Goal: Find specific page/section: Find specific page/section

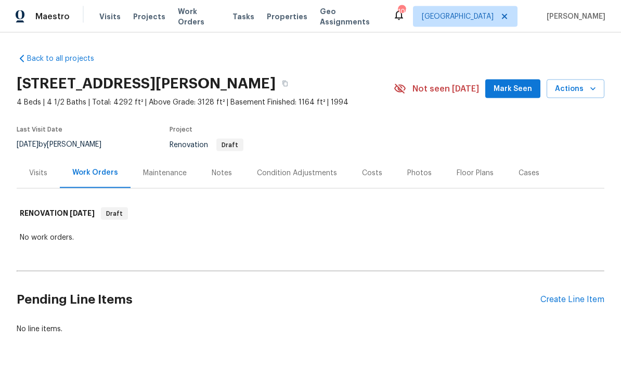
scroll to position [27, 0]
click at [371, 168] on div "Costs" at bounding box center [372, 173] width 20 height 10
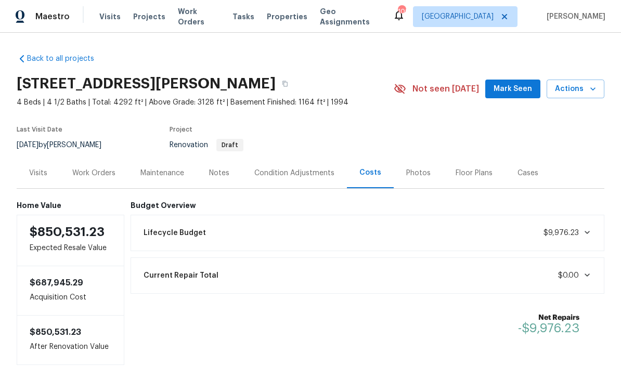
click at [218, 168] on div "Notes" at bounding box center [219, 173] width 20 height 10
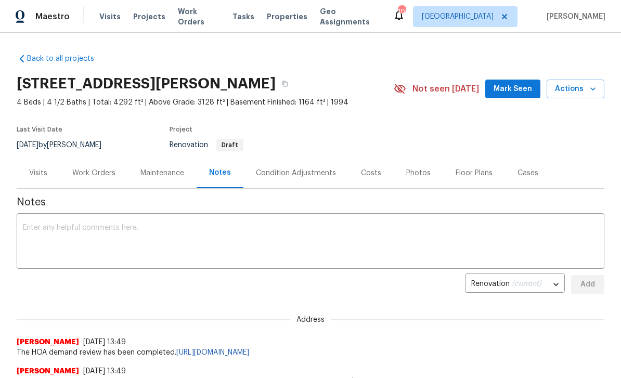
click at [519, 88] on span "Mark Seen" at bounding box center [512, 89] width 38 height 13
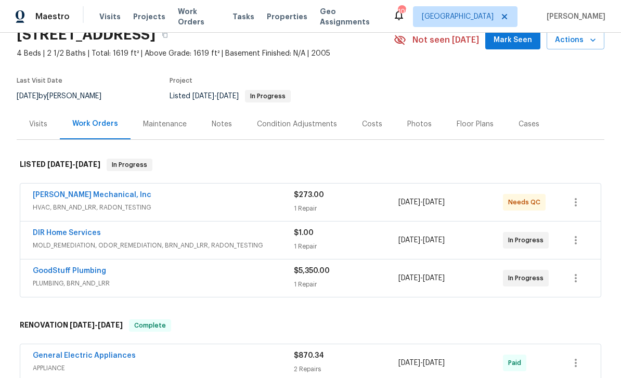
scroll to position [53, 0]
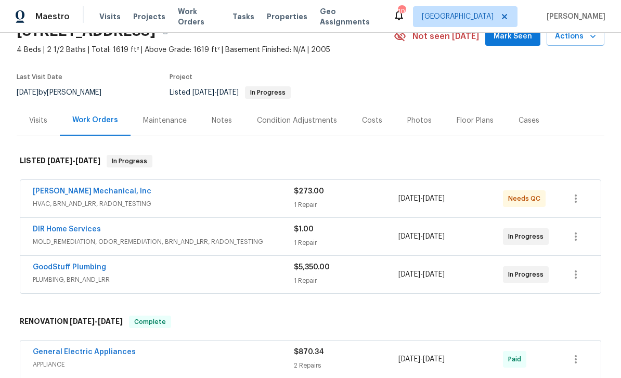
click at [42, 232] on link "DIR Home Services" at bounding box center [67, 229] width 68 height 7
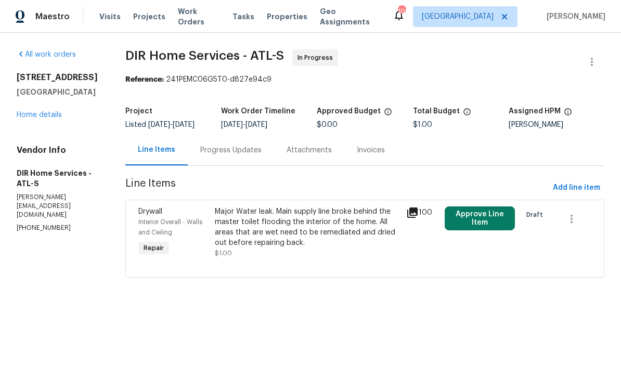
click at [29, 119] on link "Home details" at bounding box center [39, 114] width 45 height 7
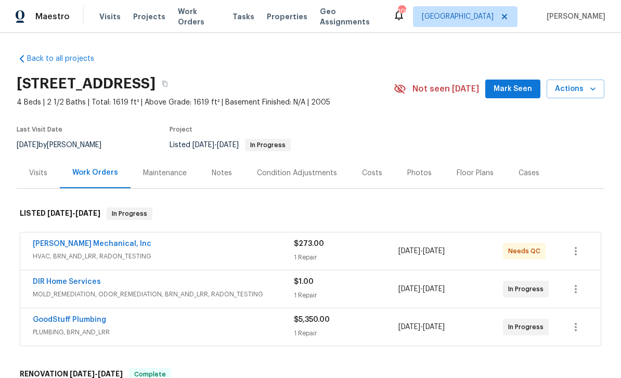
click at [47, 281] on link "DIR Home Services" at bounding box center [67, 281] width 68 height 7
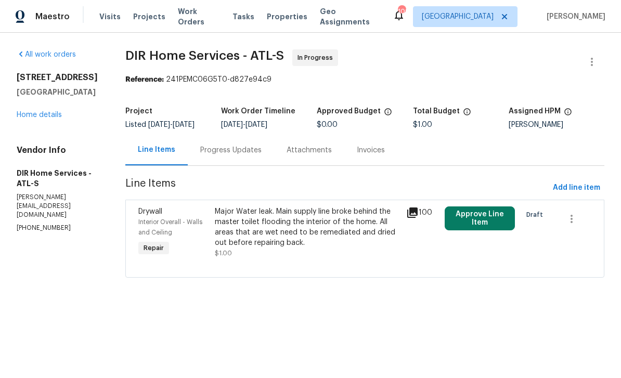
click at [36, 119] on link "Home details" at bounding box center [39, 114] width 45 height 7
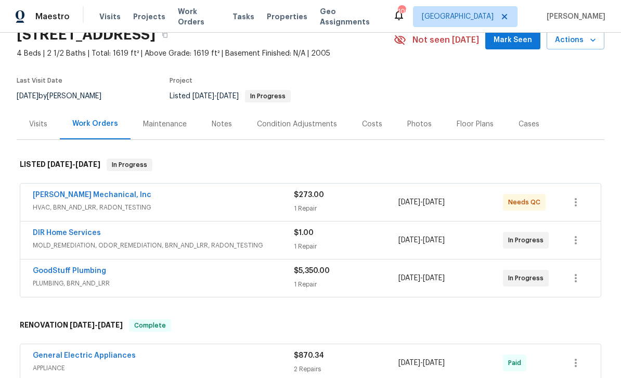
scroll to position [56, 0]
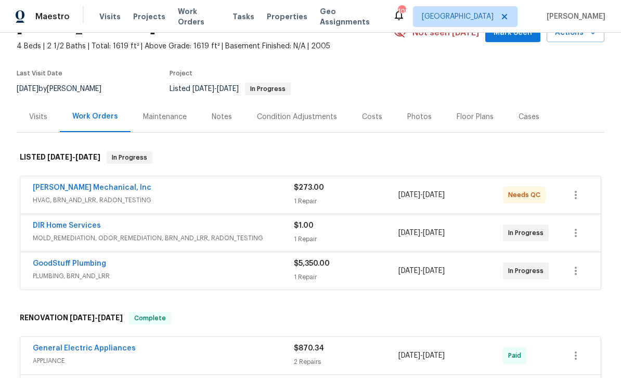
click at [49, 265] on link "GoodStuff Plumbing" at bounding box center [69, 263] width 73 height 7
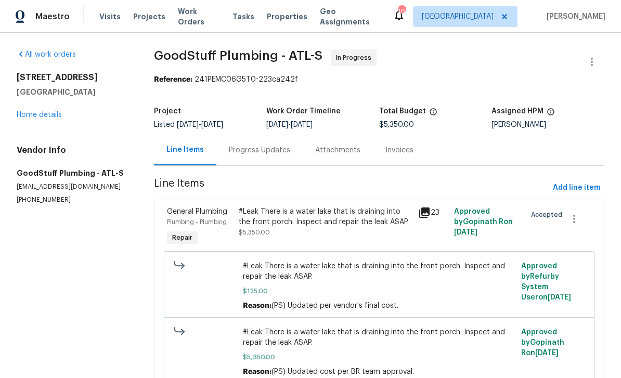
click at [33, 119] on link "Home details" at bounding box center [39, 114] width 45 height 7
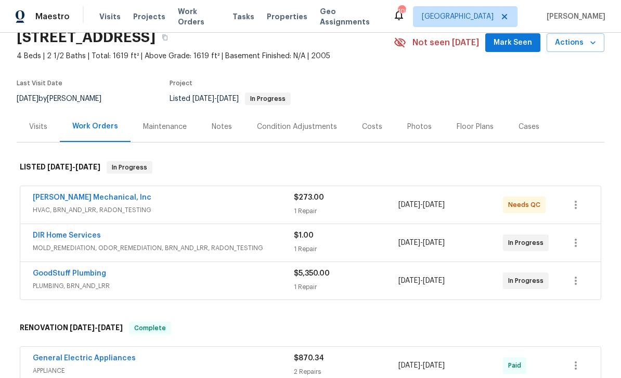
scroll to position [68, 0]
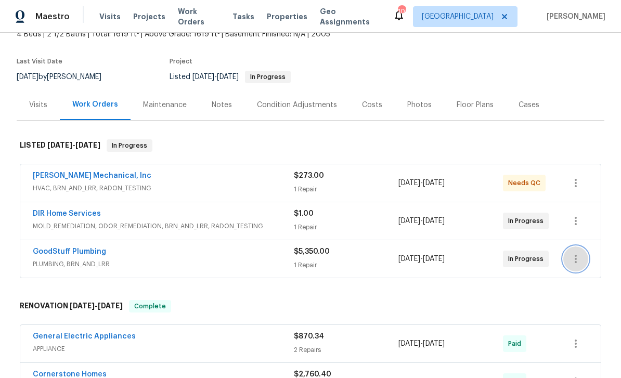
click at [582, 258] on button "button" at bounding box center [575, 258] width 25 height 25
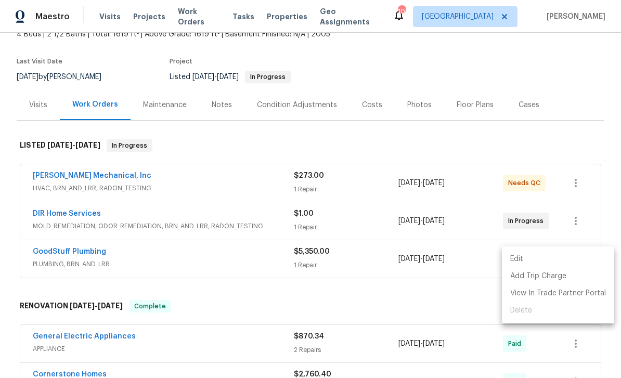
click at [38, 107] on div at bounding box center [310, 189] width 621 height 378
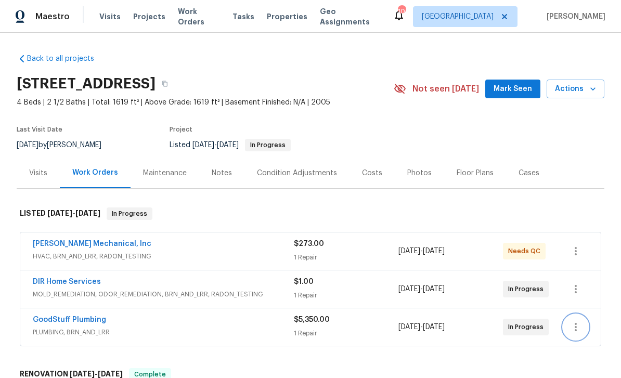
scroll to position [0, 0]
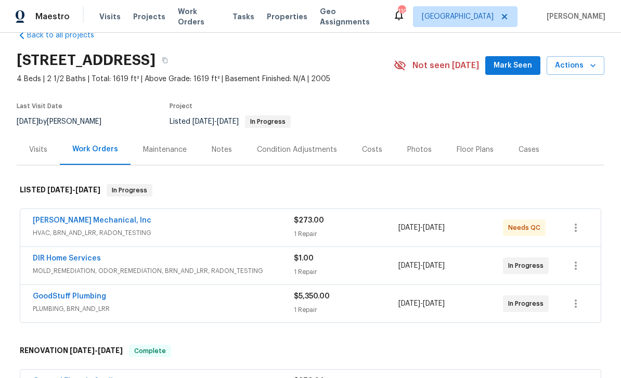
scroll to position [25, 0]
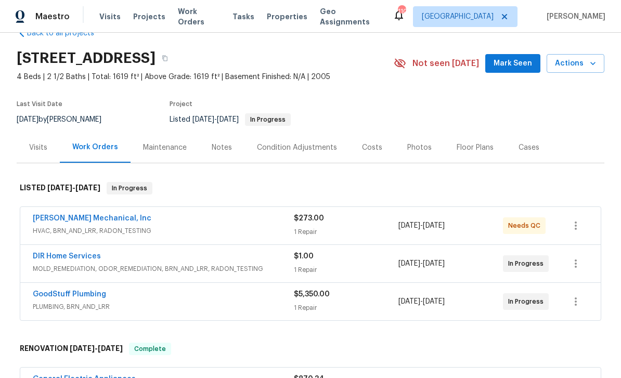
click at [516, 57] on span "Mark Seen" at bounding box center [512, 63] width 38 height 13
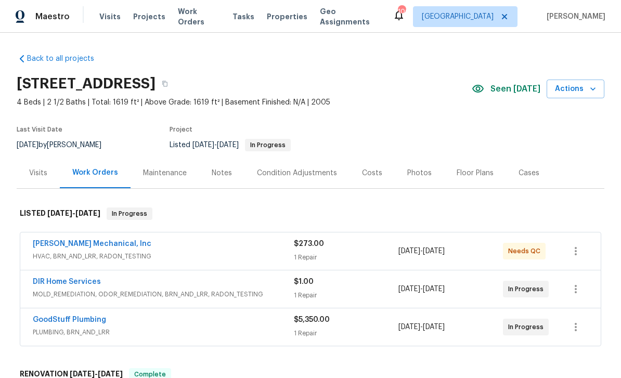
scroll to position [0, 0]
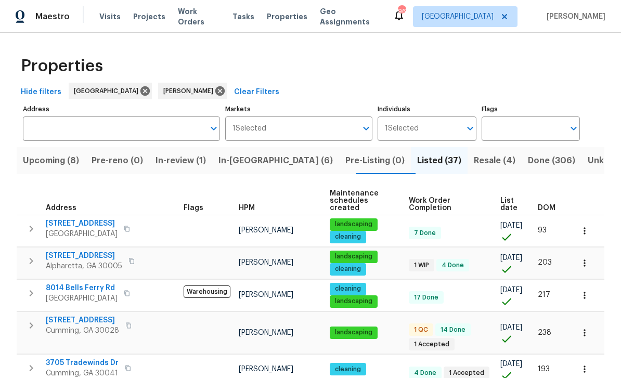
click at [242, 159] on span "In-reno (6)" at bounding box center [275, 160] width 114 height 15
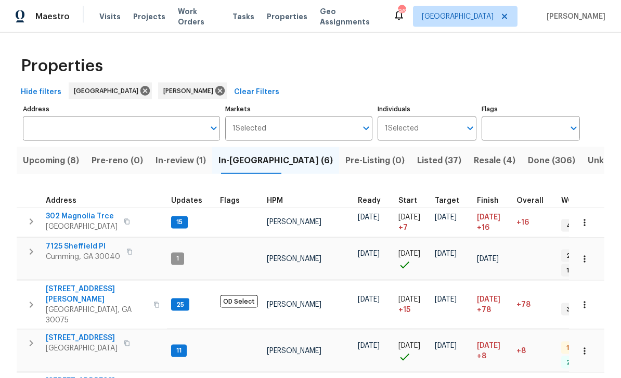
scroll to position [33, 0]
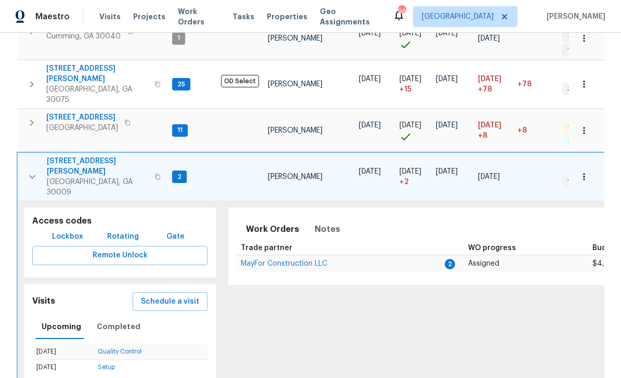
scroll to position [220, 0]
click at [58, 231] on span "Lockbox" at bounding box center [67, 237] width 31 height 13
